Goal: Information Seeking & Learning: Learn about a topic

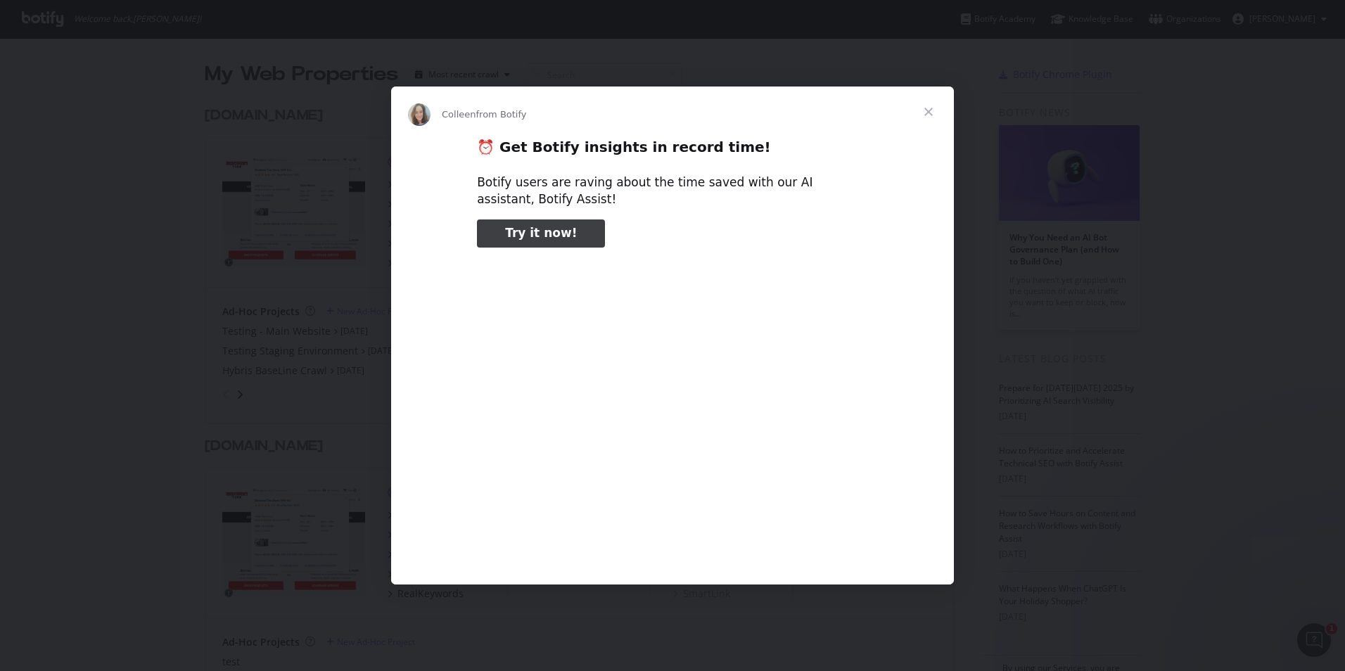
type input "185223"
click at [928, 113] on span "Close" at bounding box center [928, 112] width 51 height 51
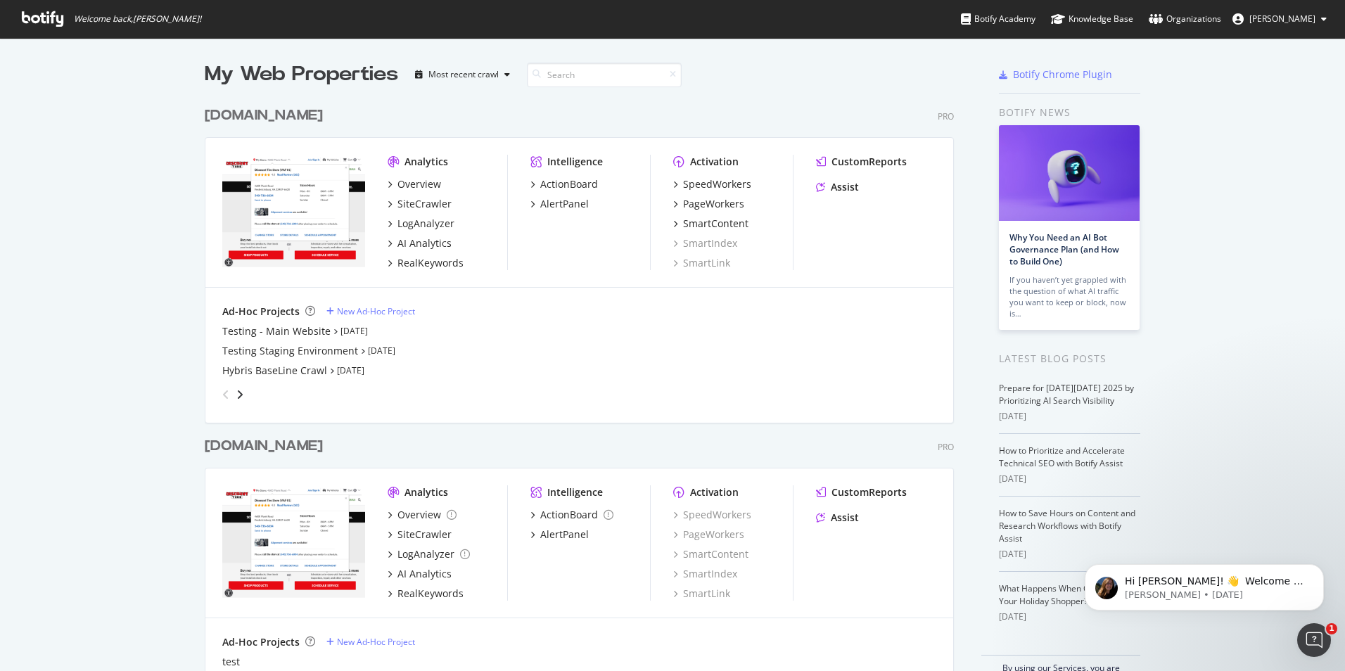
click at [727, 87] on div "My Web Properties Most recent crawl" at bounding box center [538, 74] width 666 height 28
click at [706, 226] on div "SmartContent" at bounding box center [715, 224] width 65 height 14
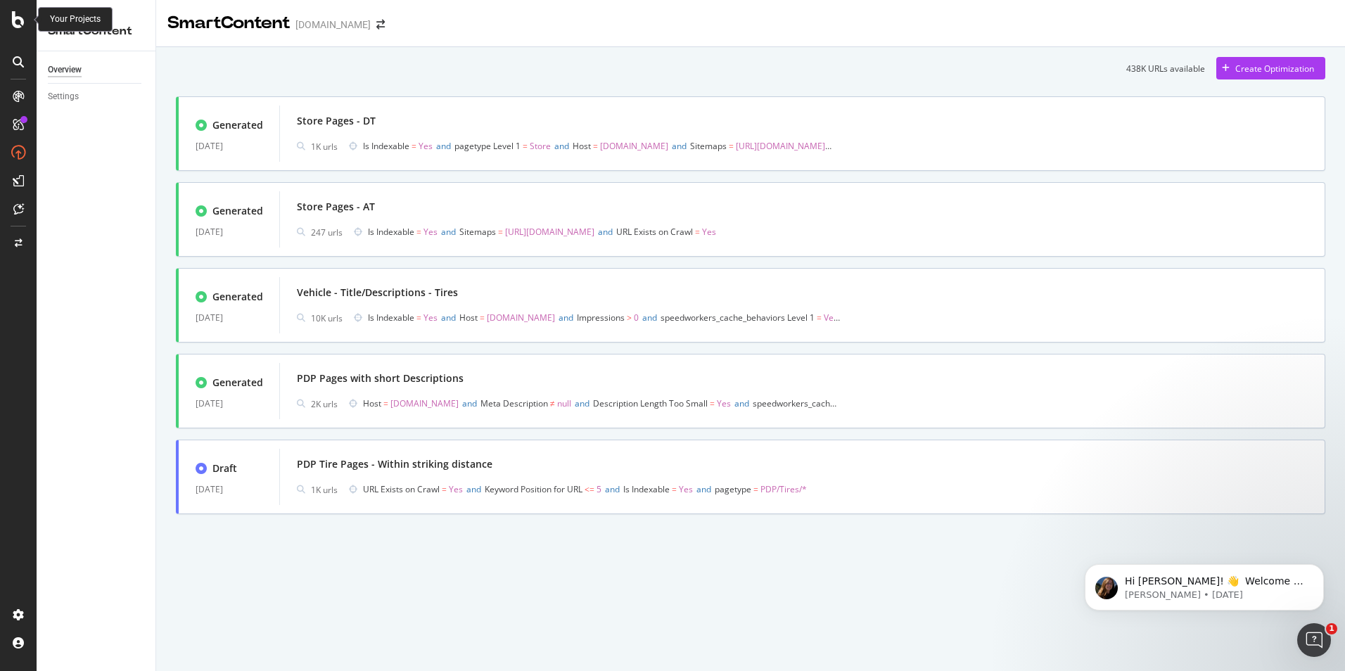
click at [17, 18] on icon at bounding box center [18, 19] width 13 height 17
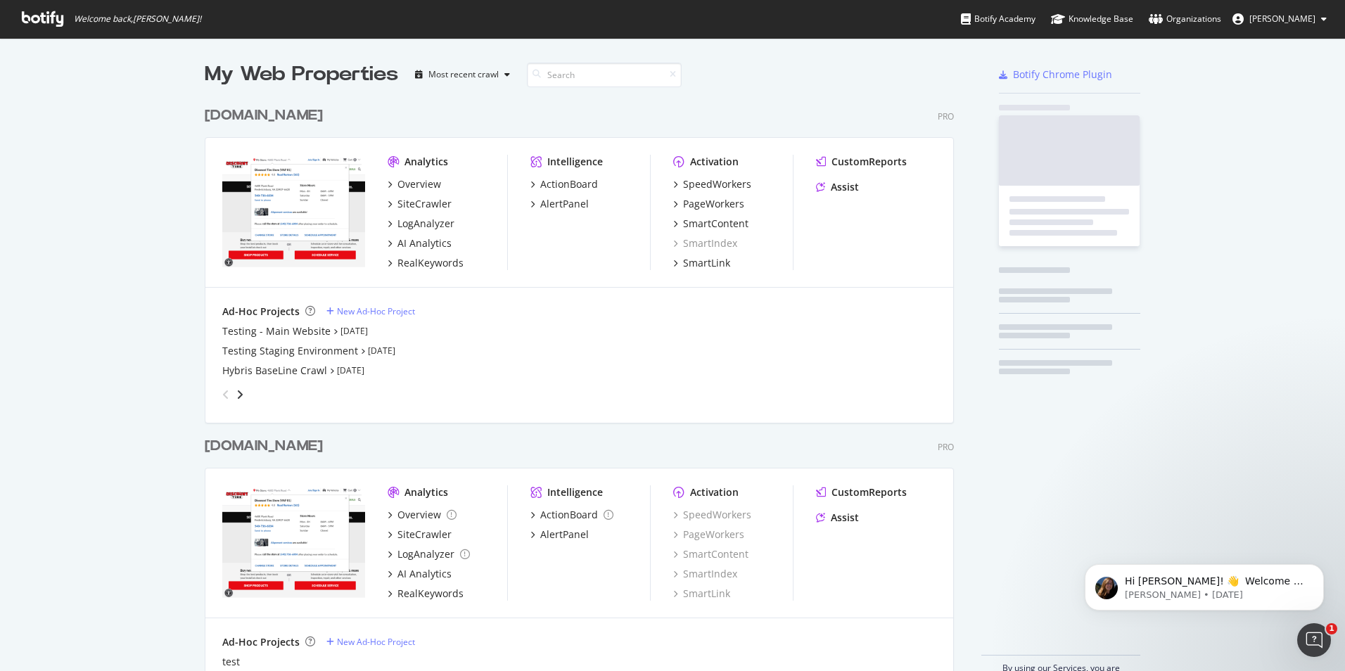
scroll to position [660, 1324]
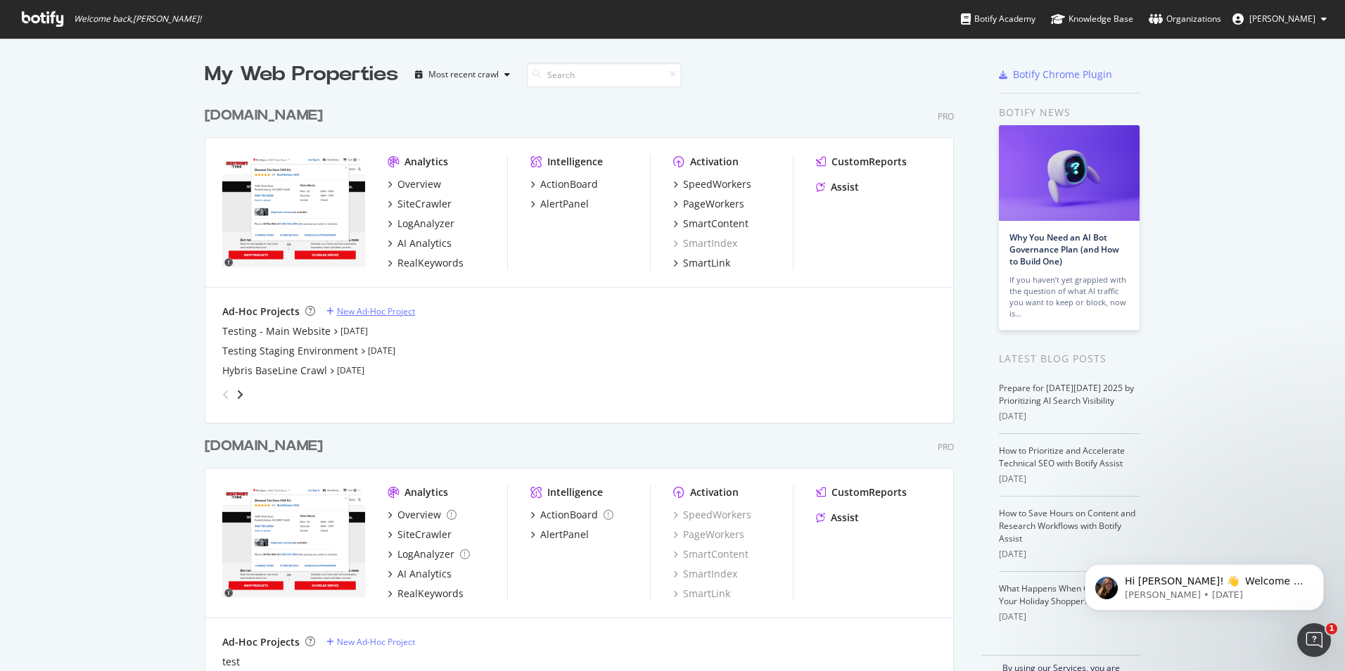
click at [350, 310] on div "New Ad-Hoc Project" at bounding box center [376, 311] width 78 height 12
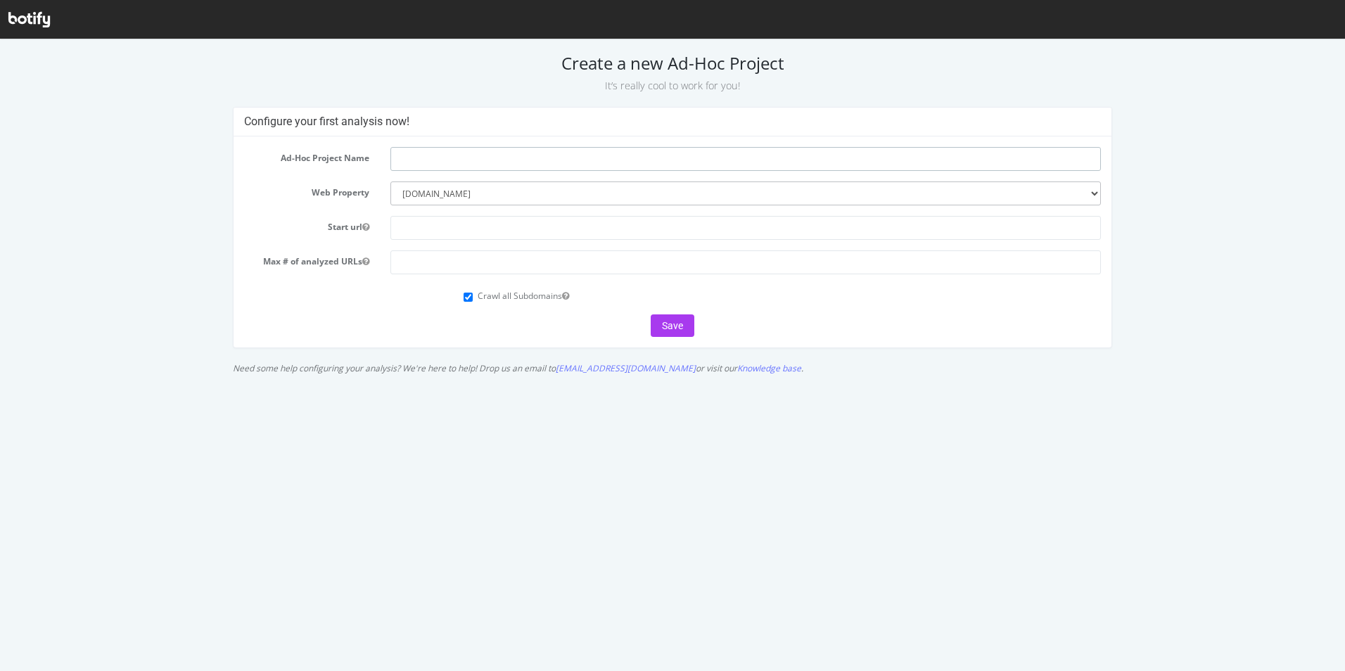
click at [473, 153] on input "text" at bounding box center [745, 159] width 710 height 24
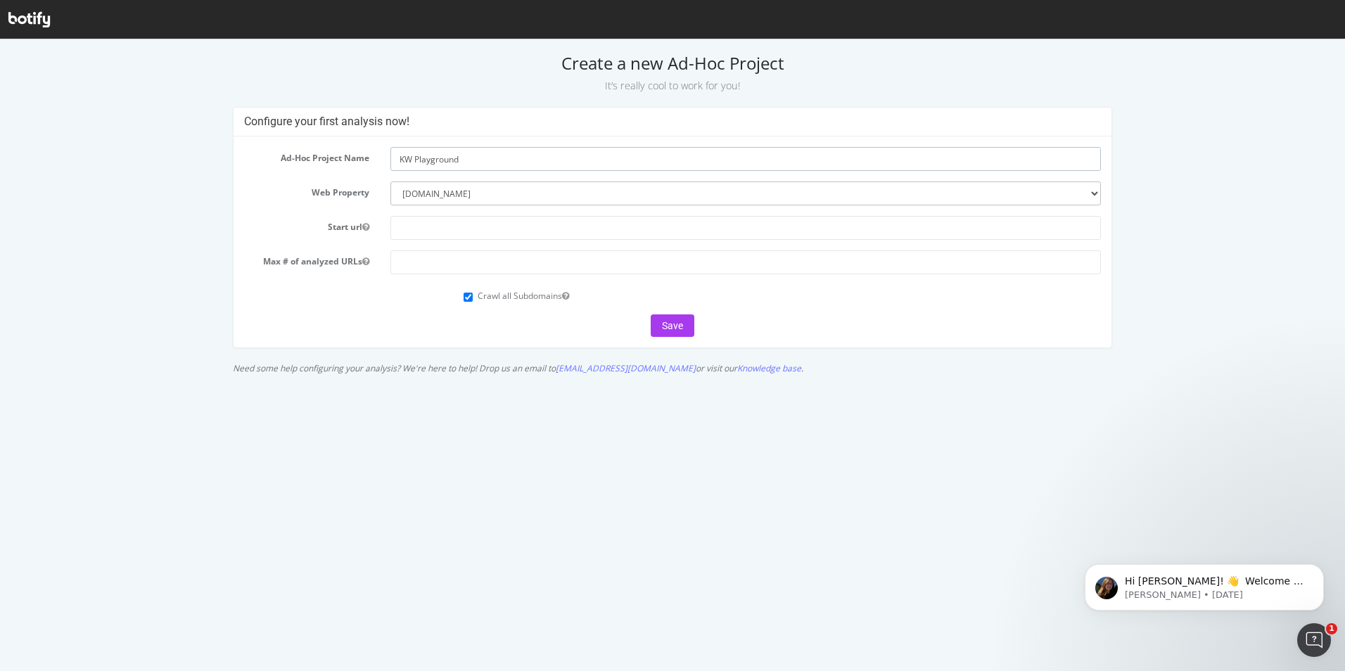
type input "KW Playground"
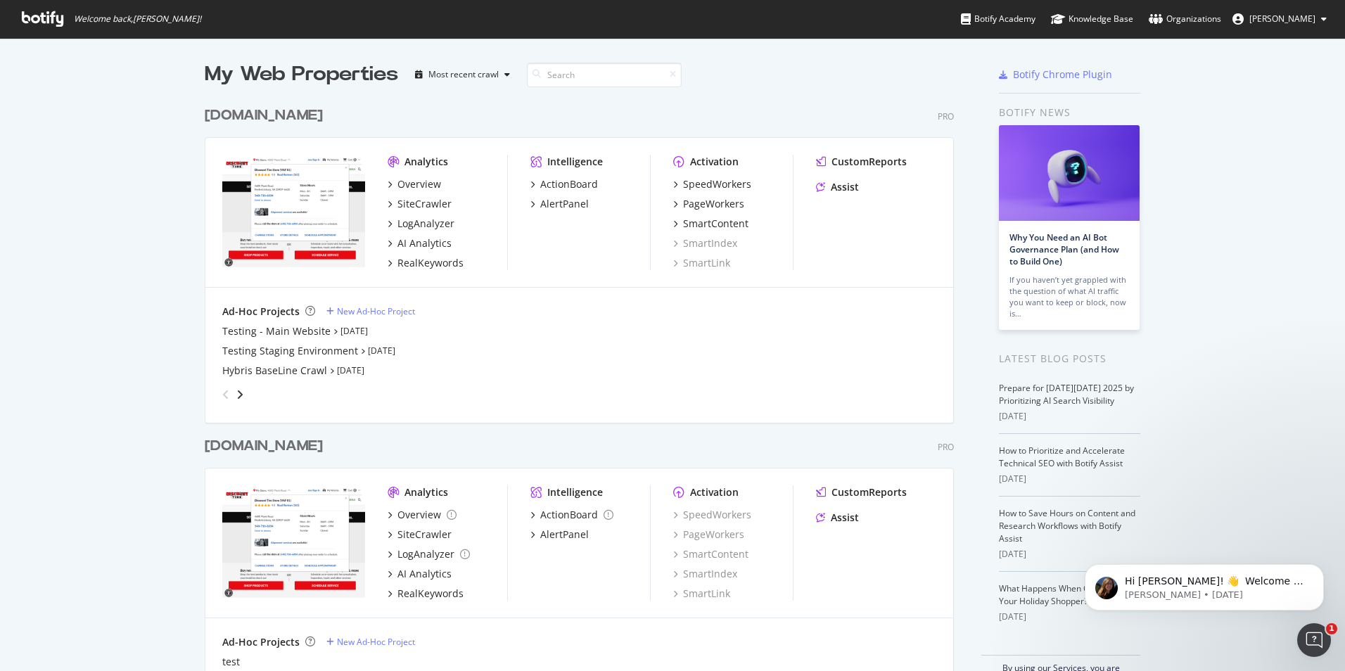
click at [1293, 15] on span "Kyle Webb" at bounding box center [1282, 19] width 66 height 12
click at [1191, 15] on div "Organizations" at bounding box center [1184, 19] width 72 height 14
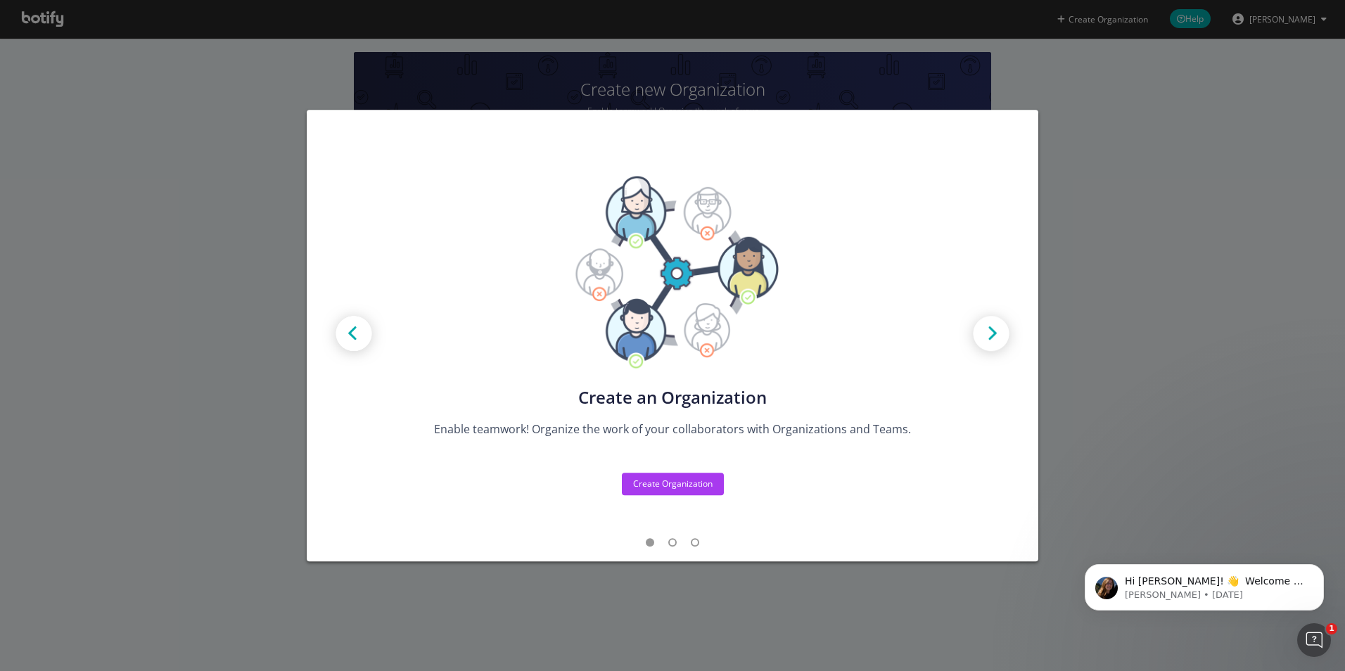
click at [1000, 335] on img "modal" at bounding box center [990, 334] width 63 height 63
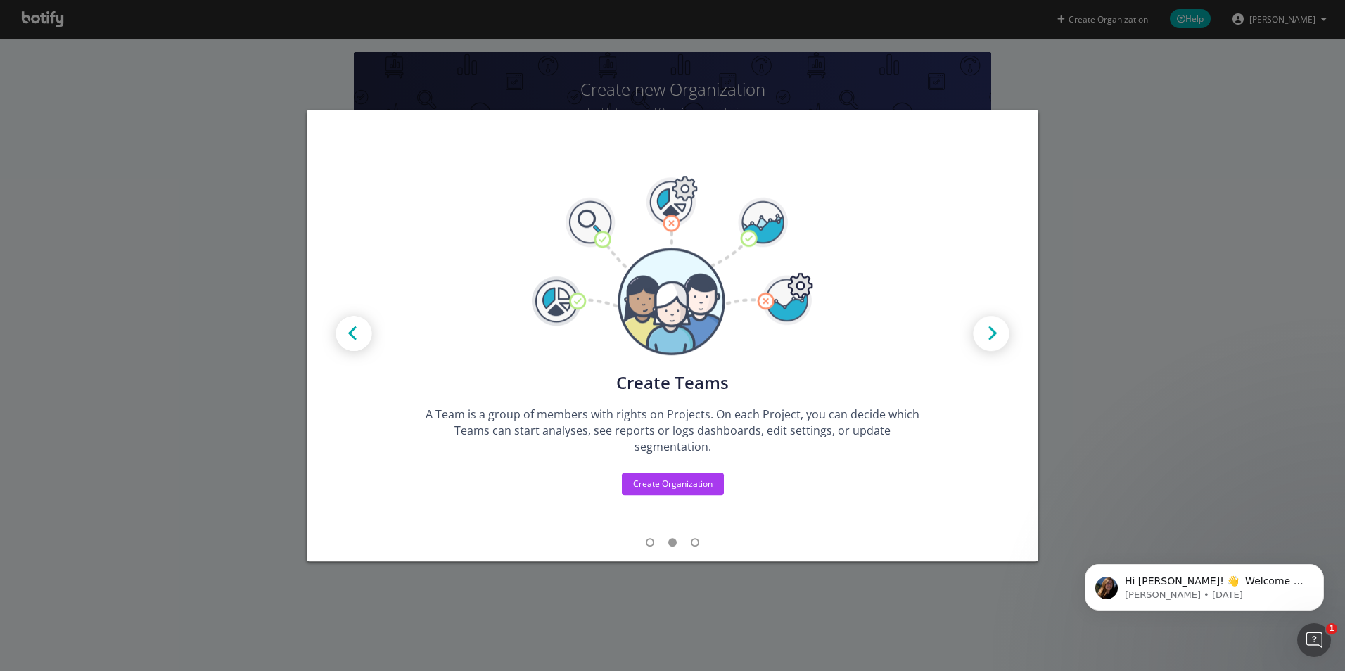
click at [1191, 295] on div "Create new Projects for your Teams Create the exact model that matches your Org…" at bounding box center [672, 335] width 1345 height 671
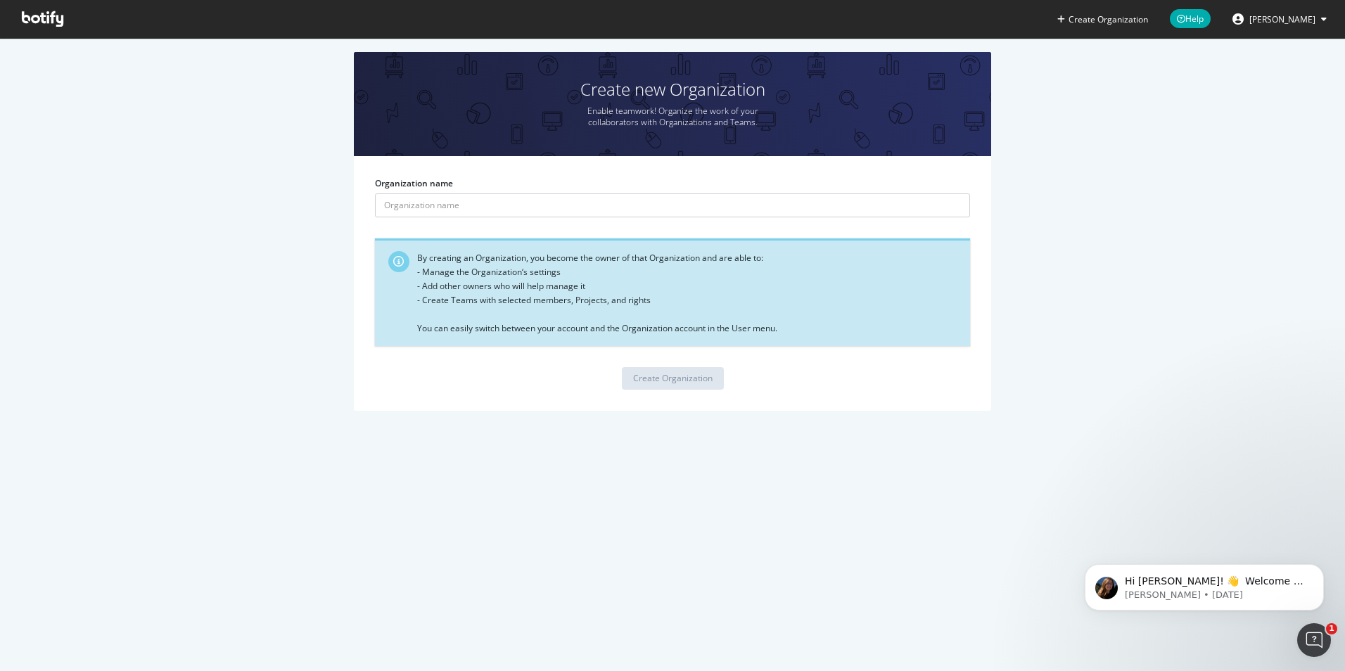
click at [37, 14] on icon at bounding box center [42, 18] width 41 height 15
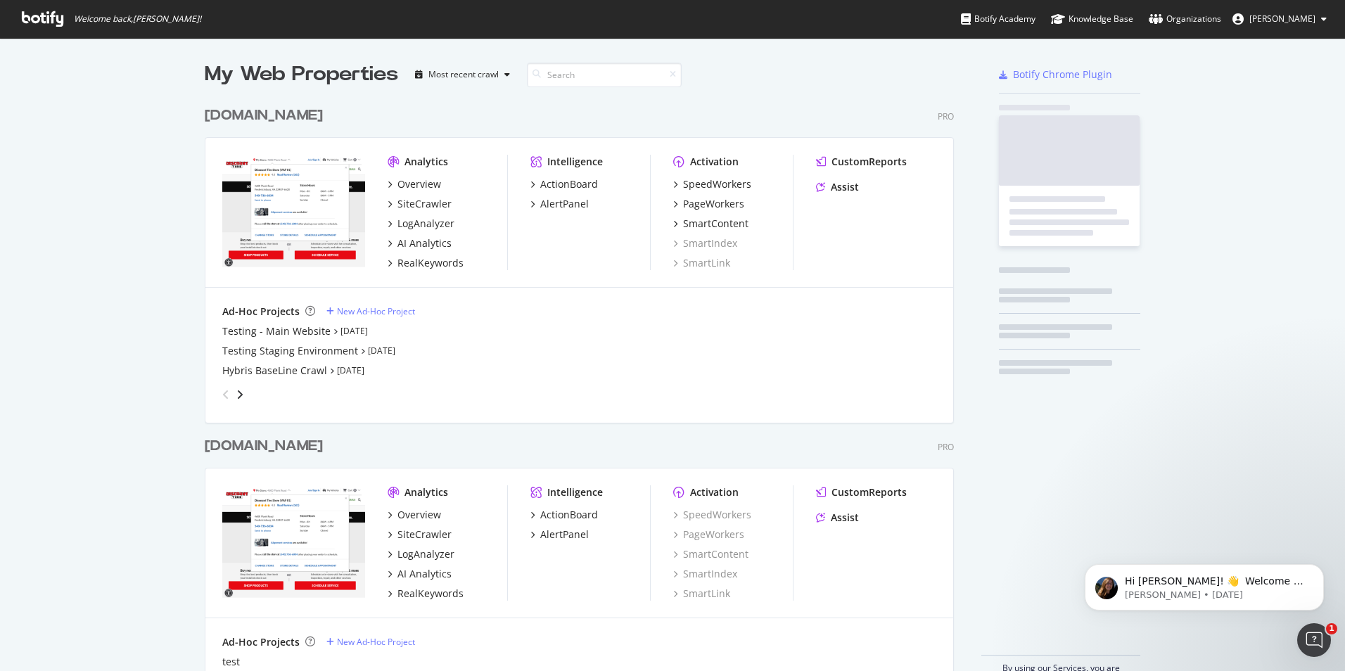
scroll to position [586, 750]
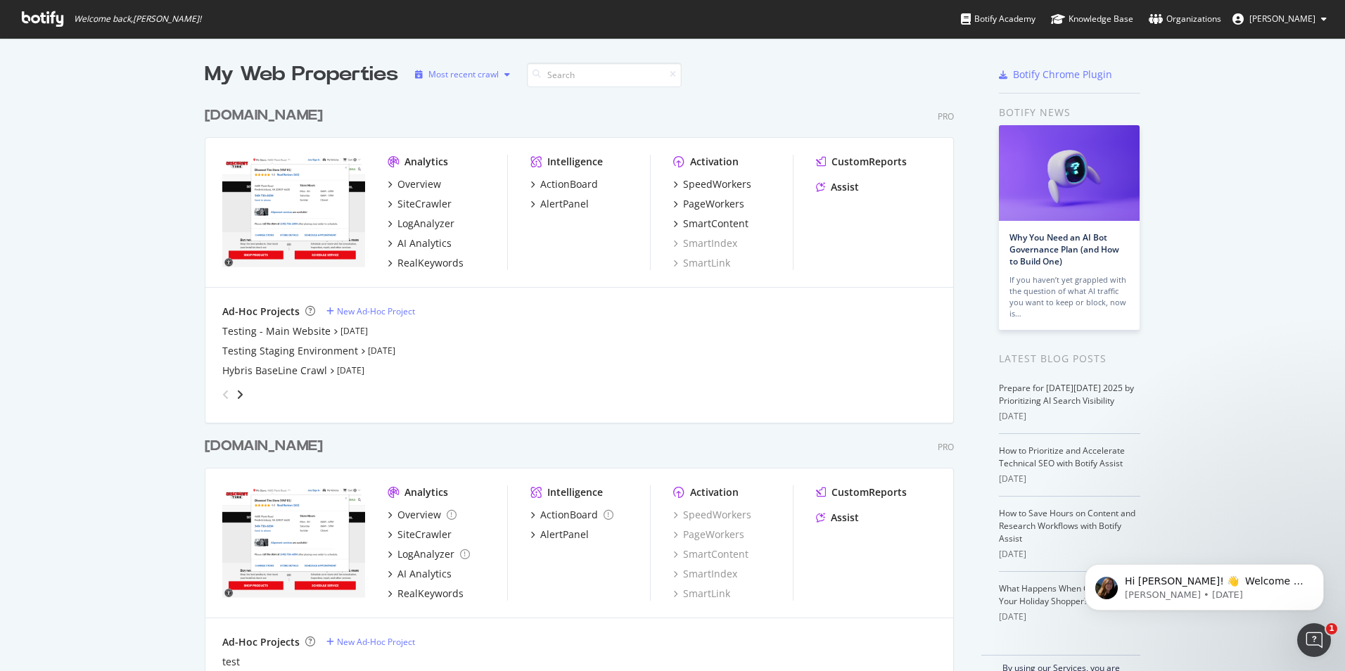
click at [504, 75] on icon "button" at bounding box center [507, 74] width 6 height 8
click at [500, 49] on div "My Web Properties Most recent crawl discounttire.com Pro Analytics Overview Sit…" at bounding box center [672, 373] width 1345 height 670
click at [879, 160] on div "CustomReports" at bounding box center [868, 162] width 75 height 14
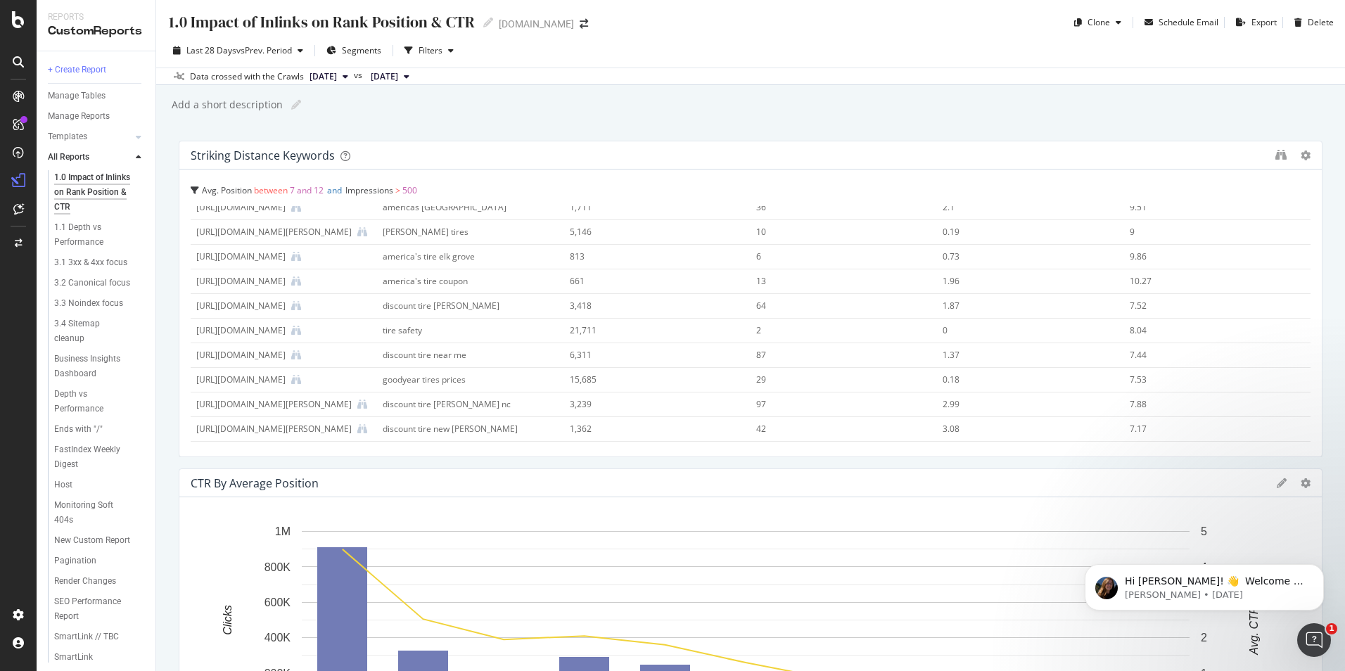
scroll to position [70, 0]
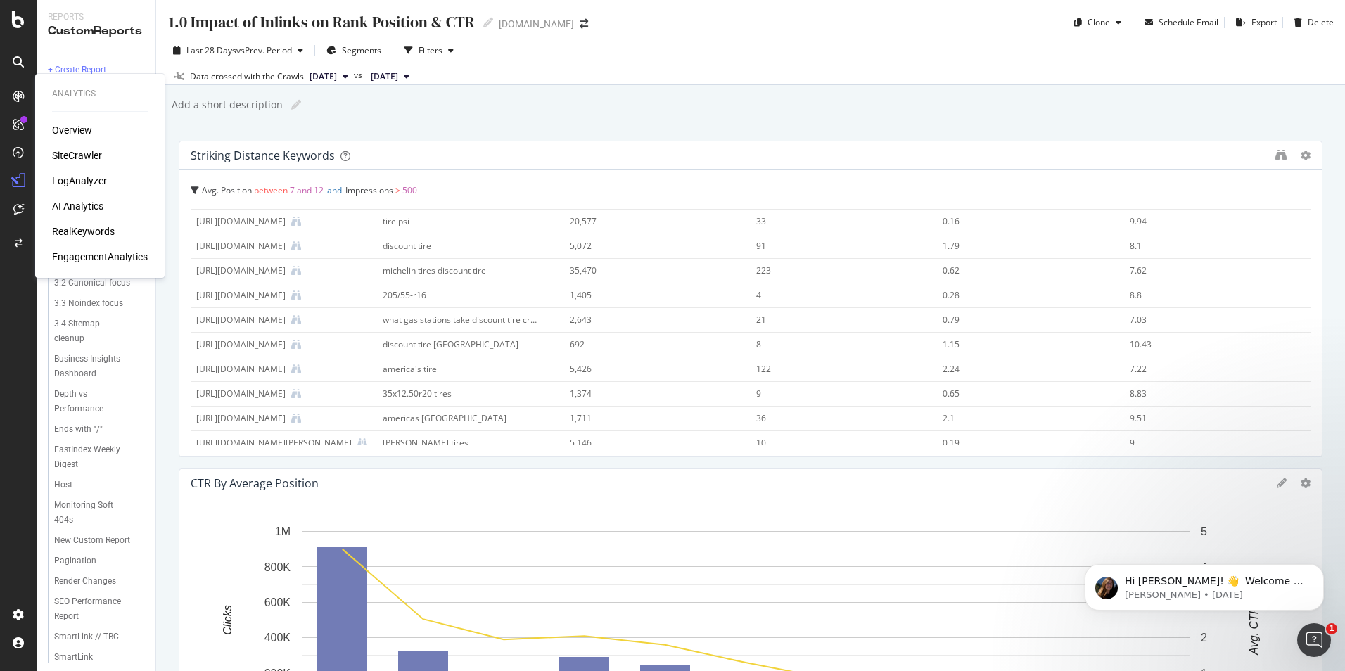
click at [82, 229] on div "RealKeywords" at bounding box center [83, 231] width 63 height 14
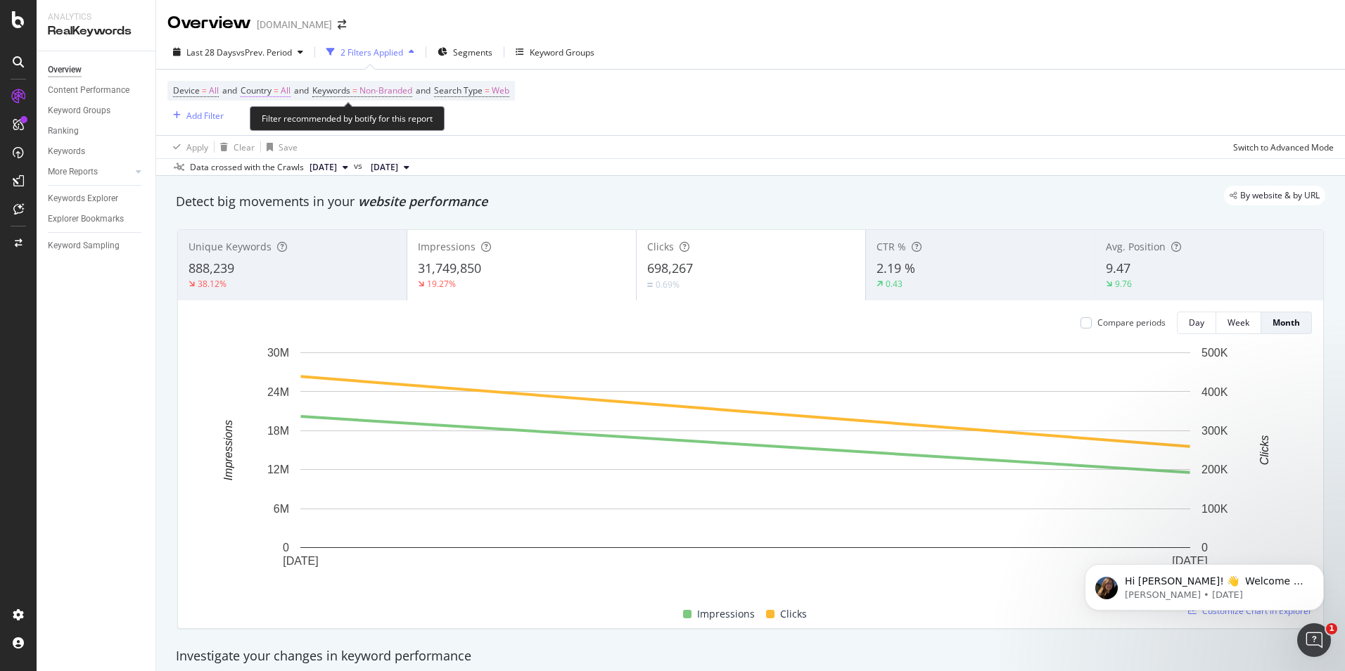
click at [290, 91] on span "All" at bounding box center [286, 91] width 10 height 20
click at [274, 122] on icon at bounding box center [272, 124] width 10 height 8
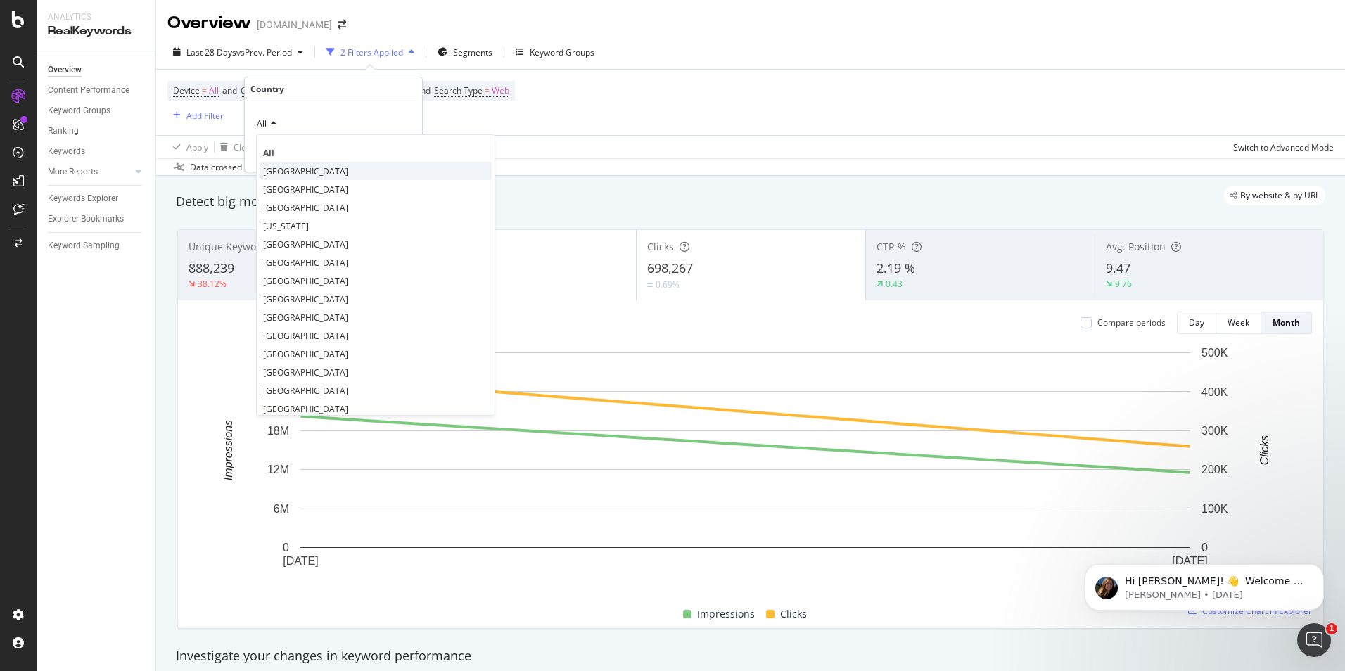
click at [319, 174] on span "United States of America" at bounding box center [305, 171] width 85 height 12
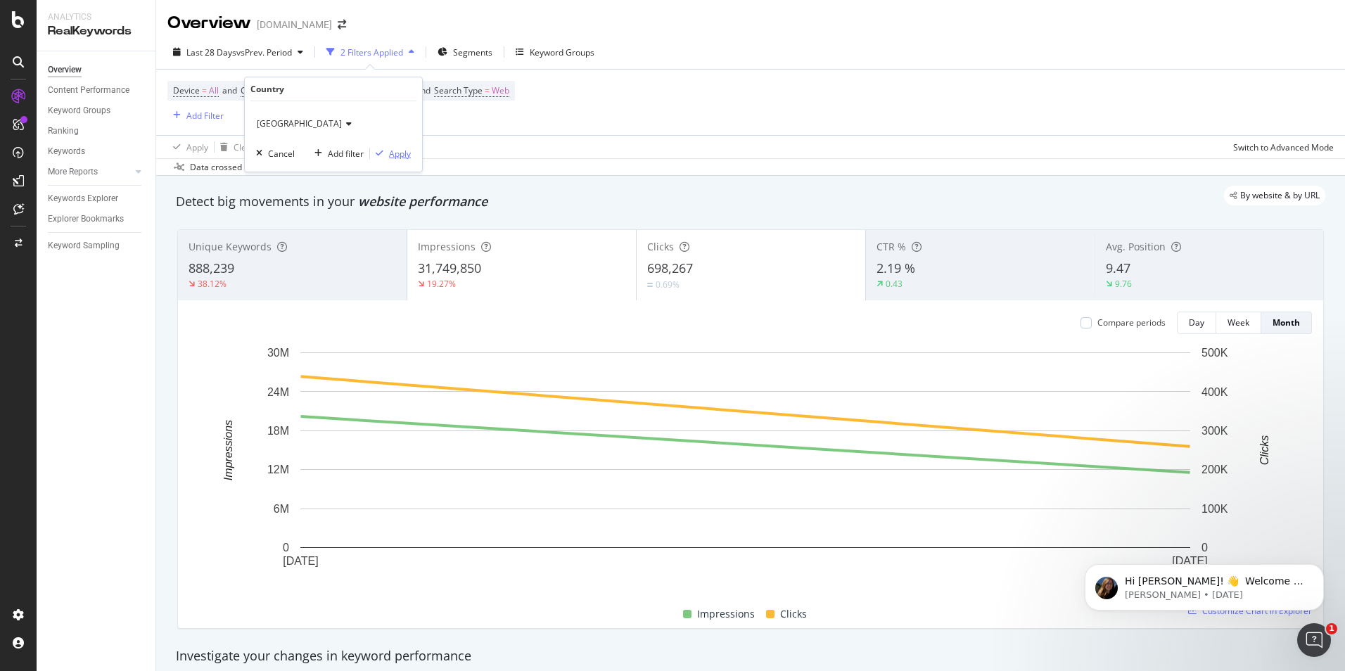
click at [397, 149] on div "Apply" at bounding box center [400, 154] width 22 height 12
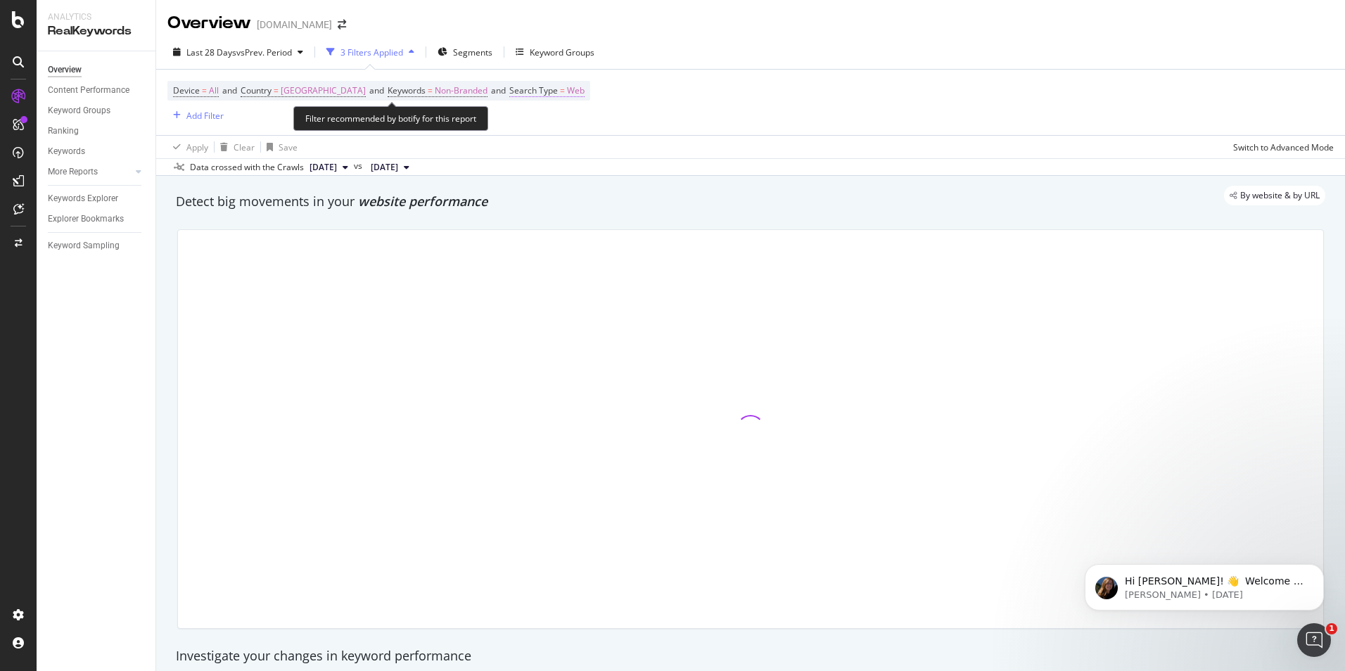
click at [584, 93] on span "Web" at bounding box center [576, 91] width 18 height 20
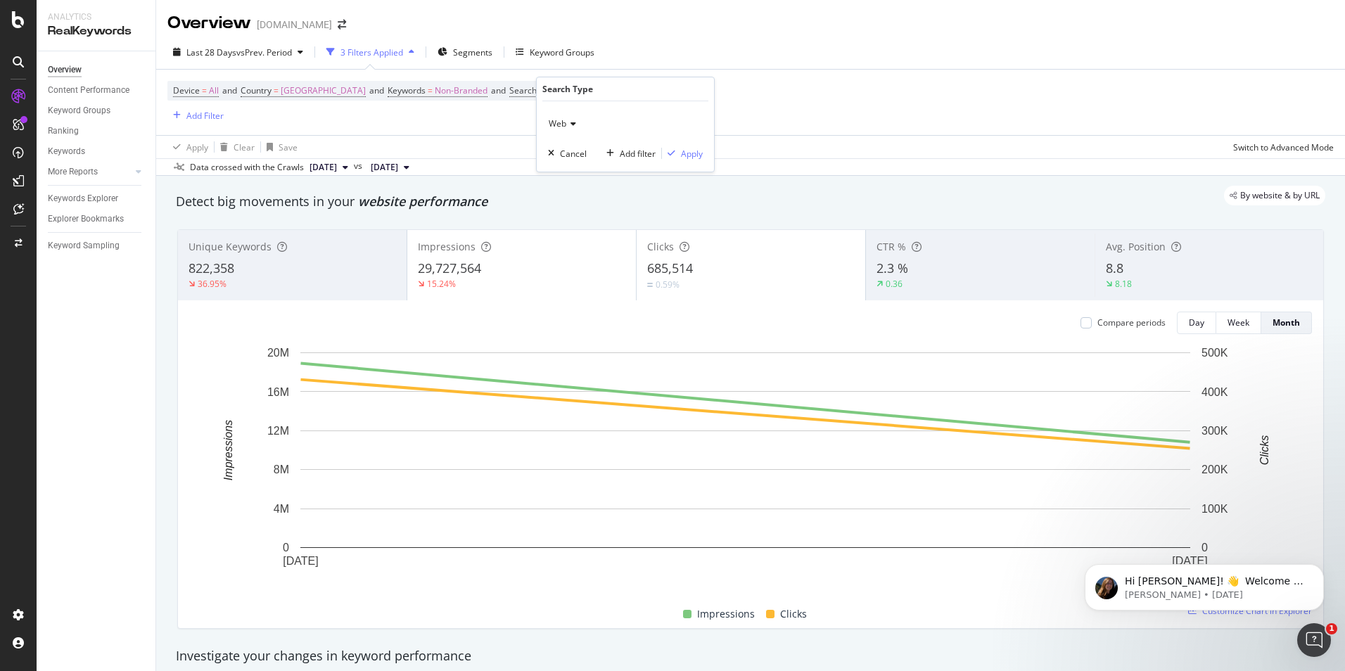
click at [565, 122] on span "Web" at bounding box center [558, 123] width 18 height 12
click at [772, 97] on div "Device = All and Country = United States of America and Keywords = Non-Branded …" at bounding box center [750, 102] width 1166 height 65
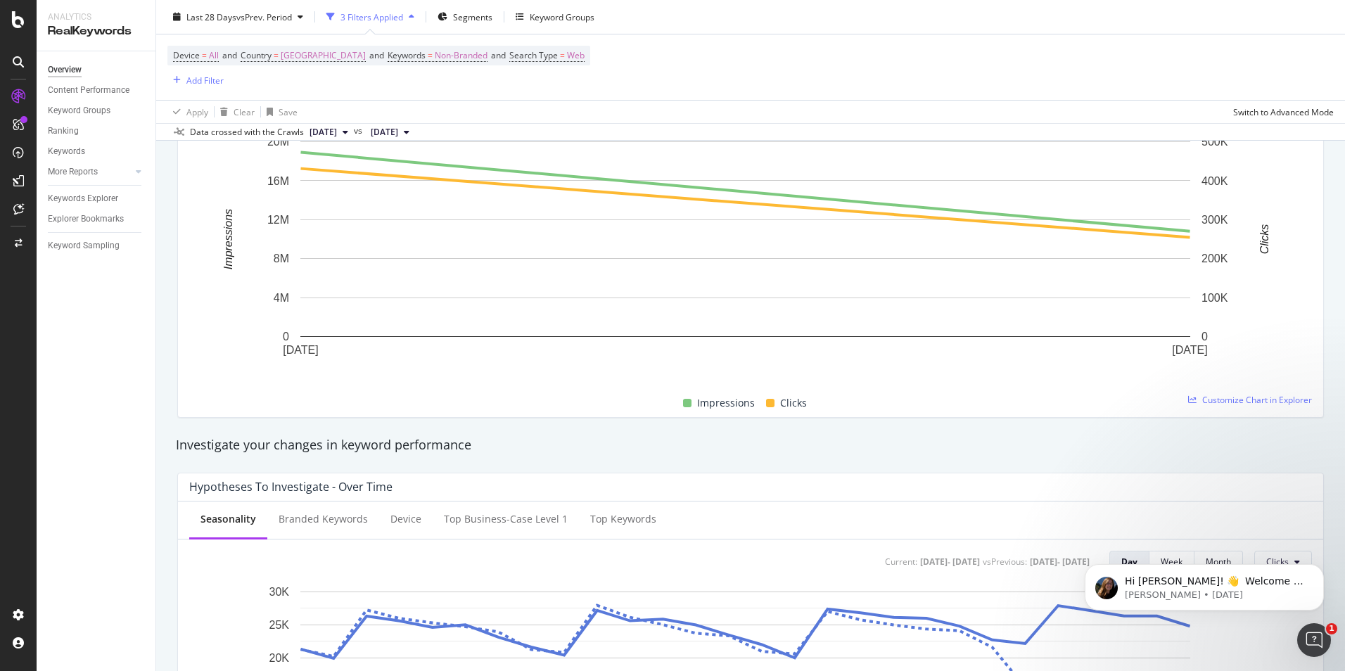
scroll to position [422, 0]
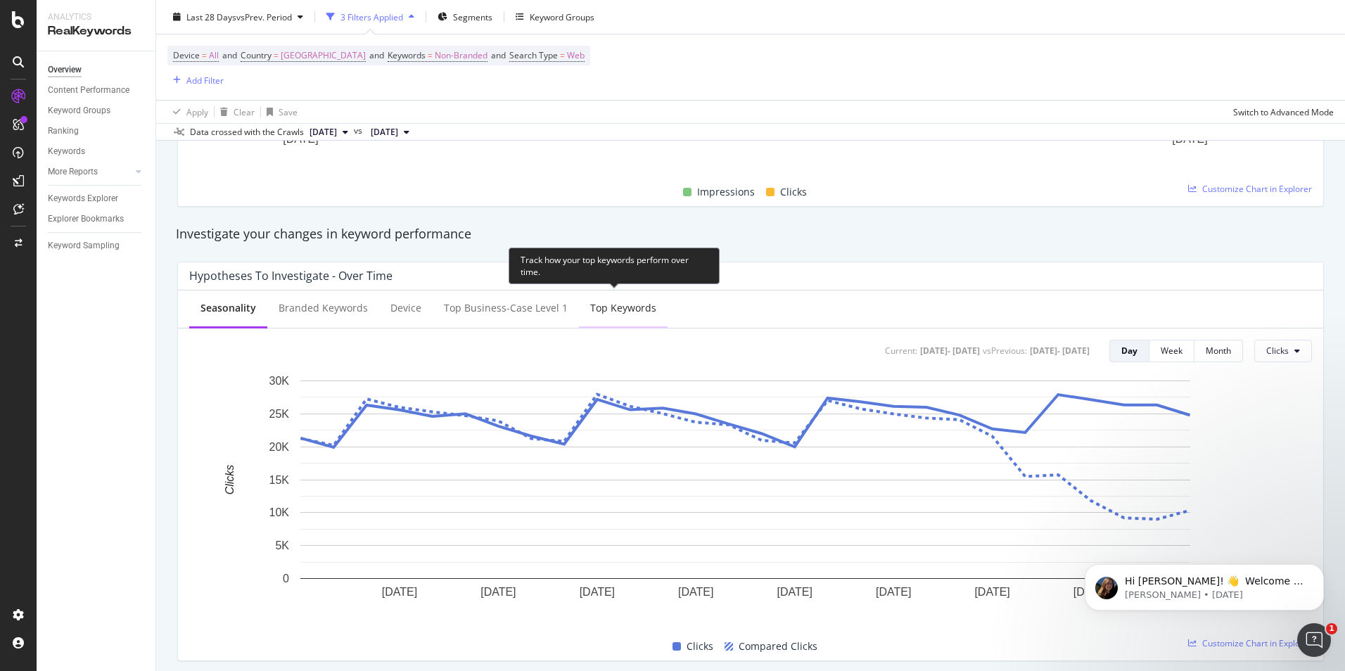
click at [613, 313] on div "Top Keywords" at bounding box center [623, 308] width 66 height 14
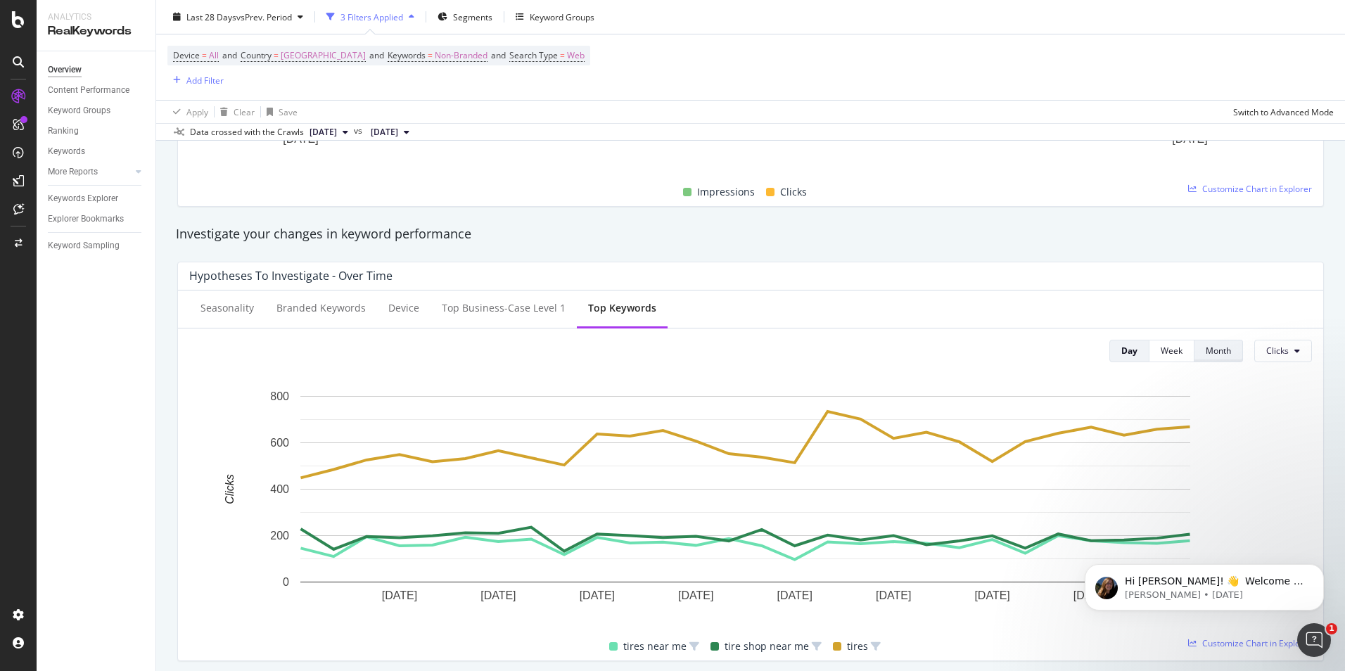
click at [1205, 346] on div "Month" at bounding box center [1217, 351] width 25 height 12
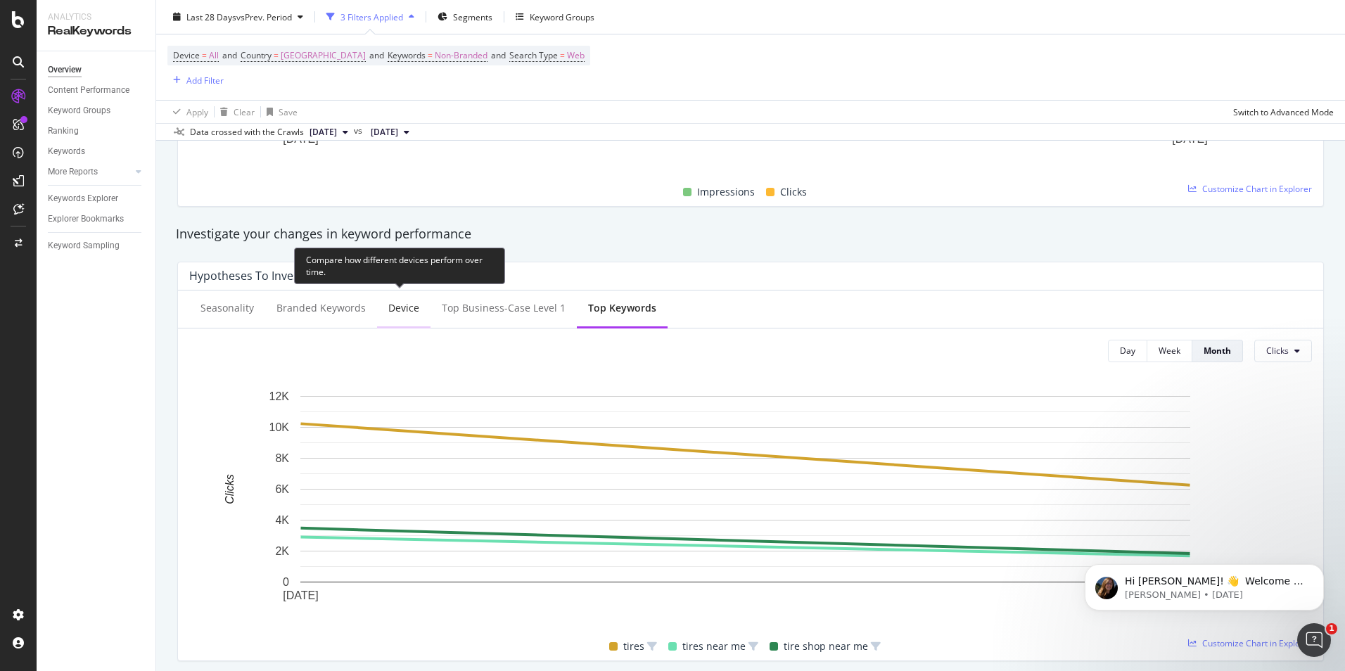
click at [394, 310] on div "Device" at bounding box center [403, 308] width 31 height 14
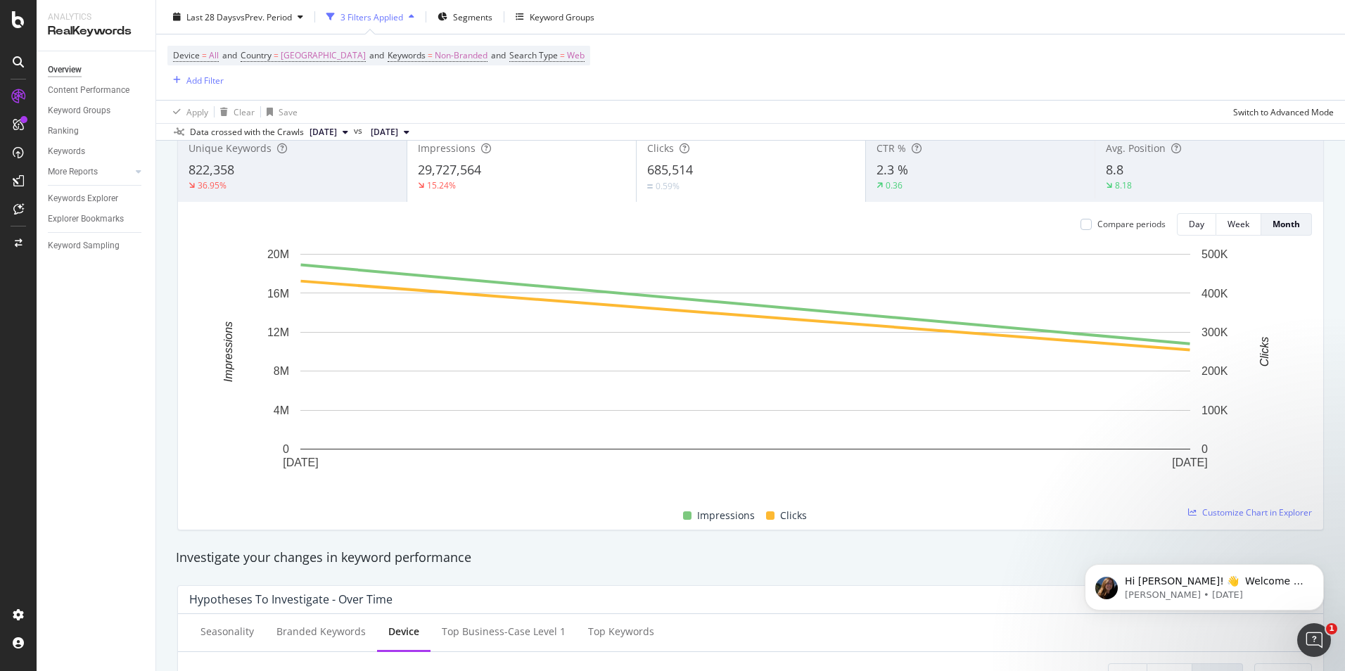
scroll to position [0, 0]
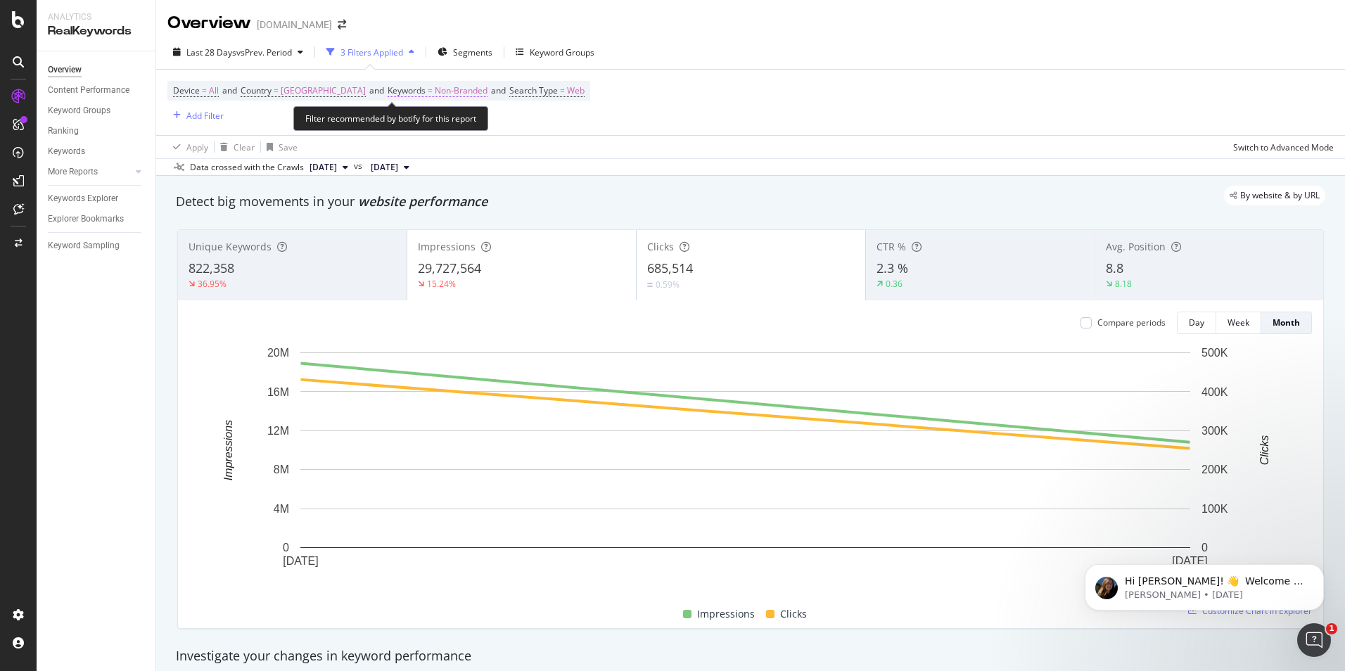
click at [486, 84] on span "Non-Branded" at bounding box center [461, 91] width 53 height 20
click at [489, 120] on icon "button" at bounding box center [488, 124] width 6 height 8
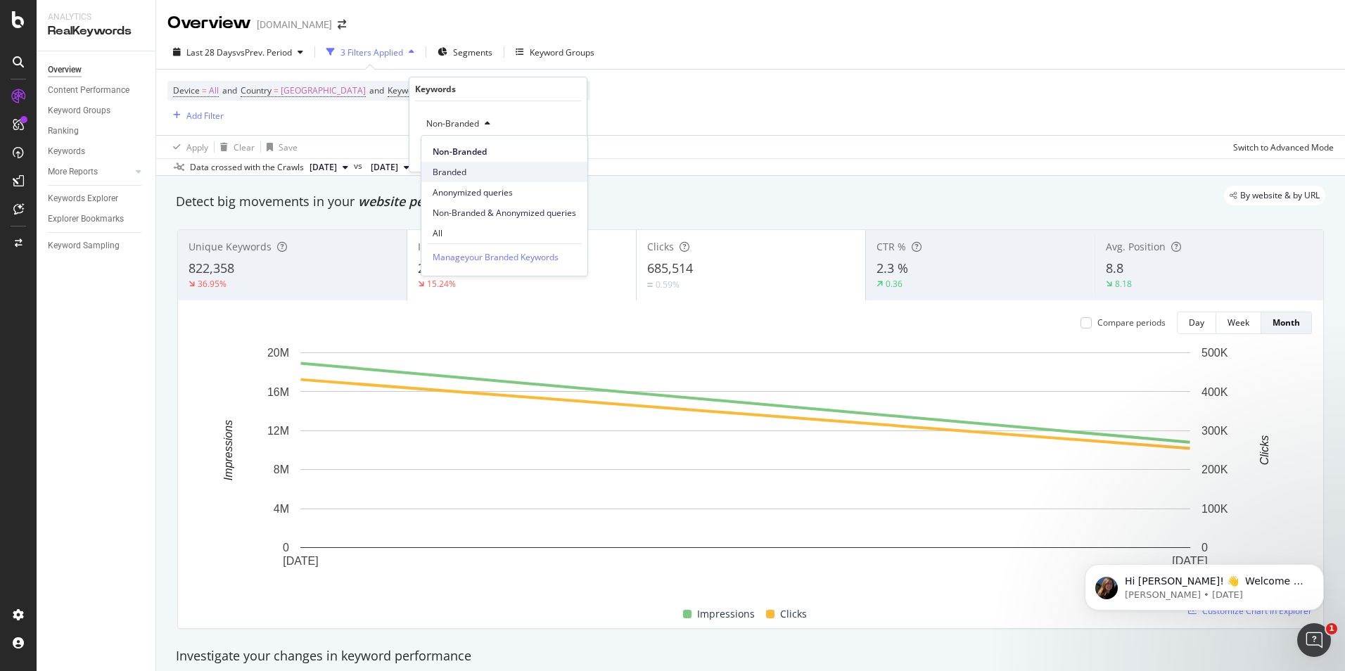
click at [453, 165] on div "Branded" at bounding box center [504, 172] width 166 height 20
click at [574, 157] on div "Apply" at bounding box center [564, 154] width 22 height 12
